Goal: Find specific page/section

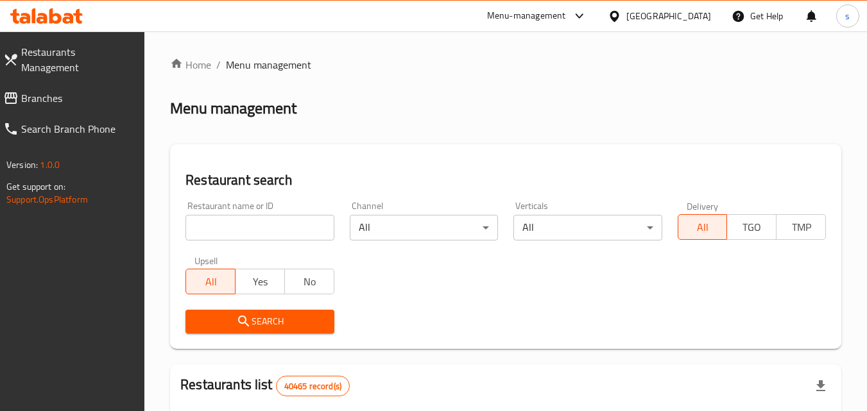
click at [49, 90] on span "Branches" at bounding box center [78, 97] width 114 height 15
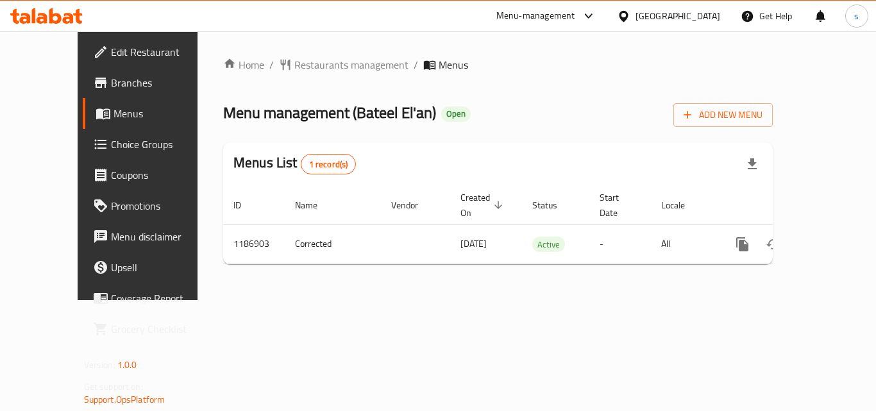
click at [114, 118] on span "Menus" at bounding box center [164, 113] width 100 height 15
click at [300, 63] on span "Restaurants management" at bounding box center [351, 64] width 114 height 15
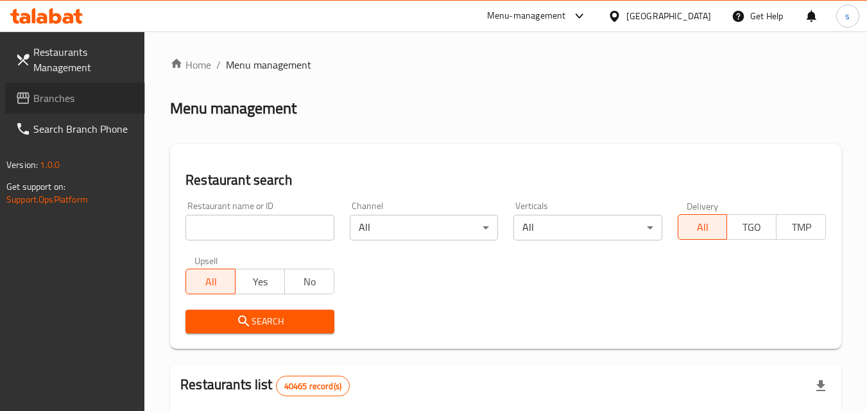
click at [65, 94] on span "Branches" at bounding box center [83, 97] width 101 height 15
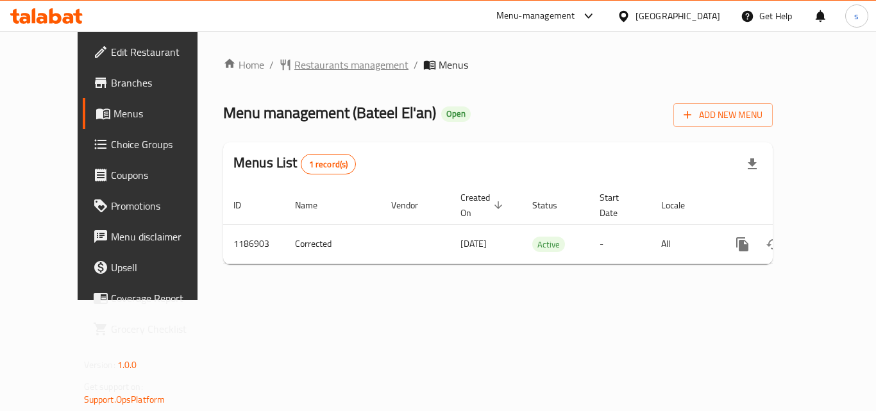
click at [294, 69] on span "Restaurants management" at bounding box center [351, 64] width 114 height 15
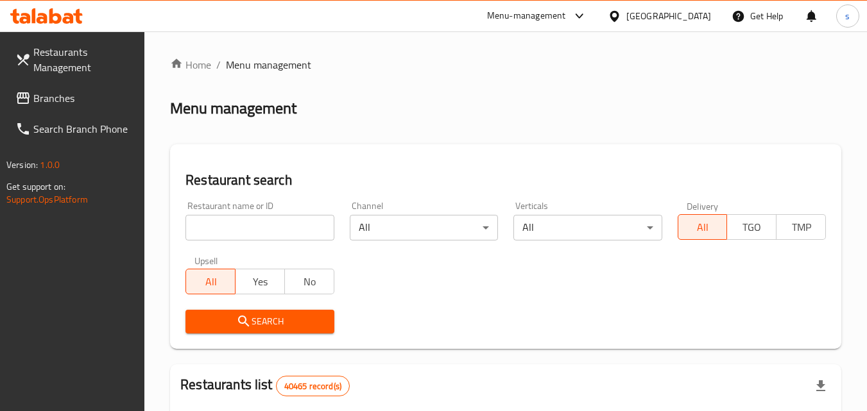
click at [215, 221] on input "search" at bounding box center [259, 228] width 148 height 26
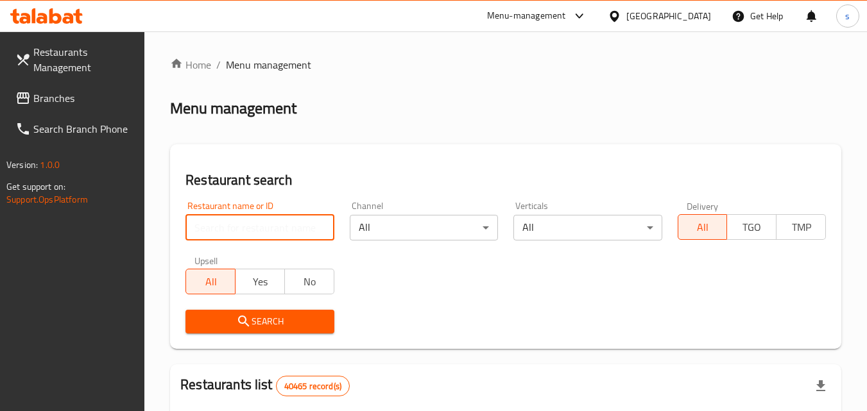
paste input "666862"
type input "666862"
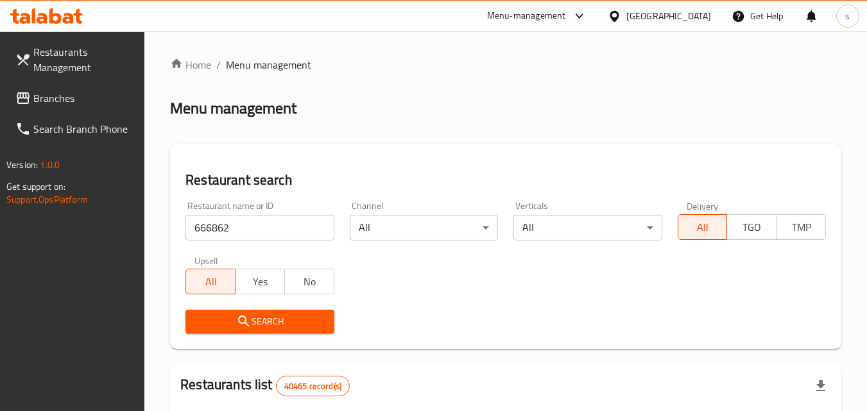
click at [248, 324] on icon "submit" at bounding box center [243, 321] width 15 height 15
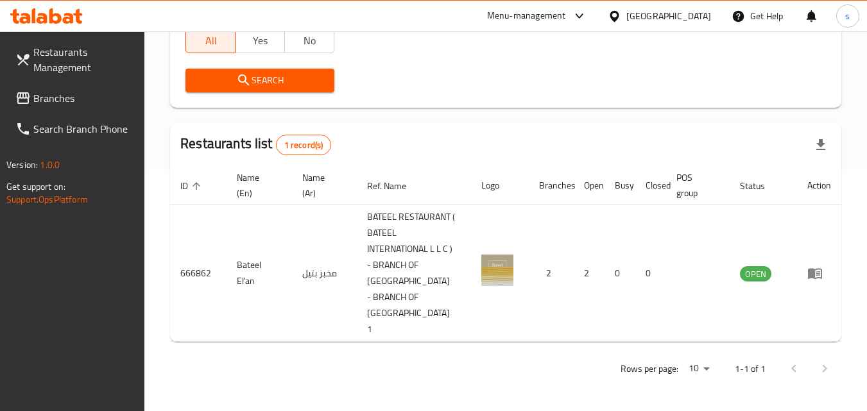
scroll to position [209, 0]
